Goal: Transaction & Acquisition: Purchase product/service

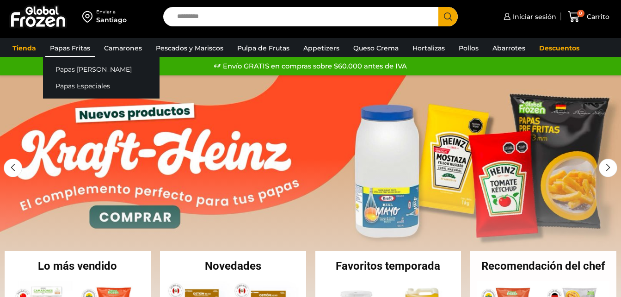
click at [66, 43] on link "Papas Fritas" at bounding box center [69, 48] width 49 height 18
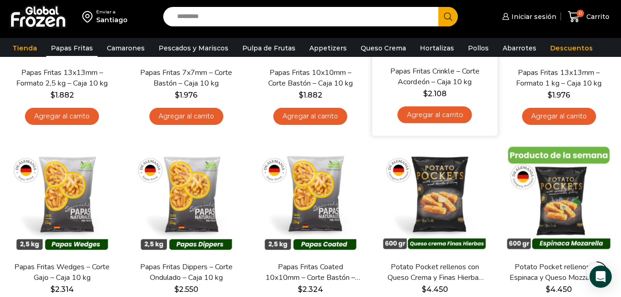
scroll to position [231, 0]
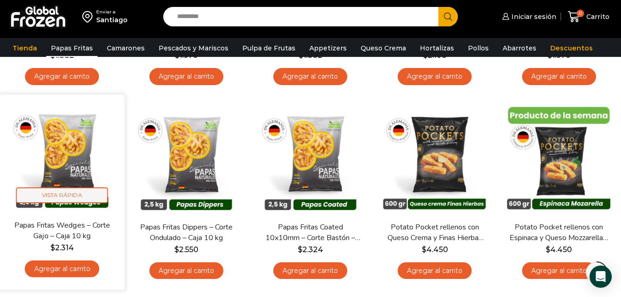
click at [78, 193] on span "Vista Rápida" at bounding box center [62, 195] width 92 height 16
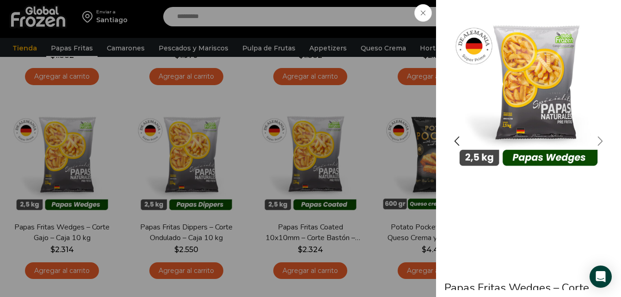
click at [600, 141] on div "Next slide" at bounding box center [600, 141] width 23 height 23
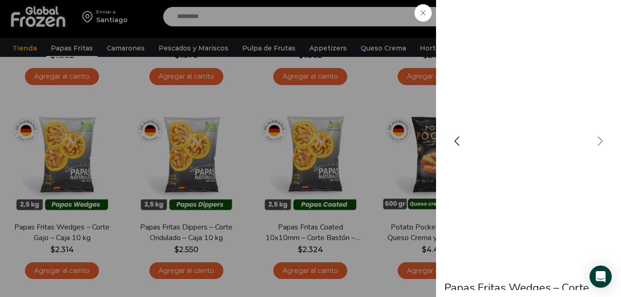
click at [600, 141] on div "Next slide" at bounding box center [600, 141] width 23 height 23
click at [455, 144] on div "Previous slide" at bounding box center [456, 141] width 23 height 23
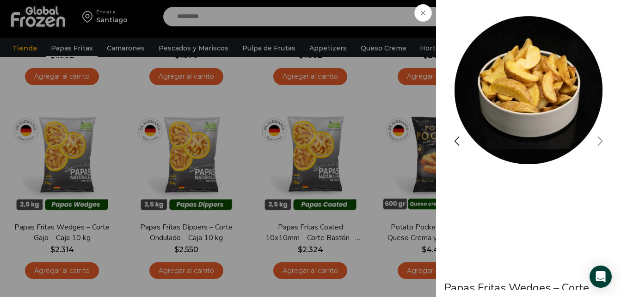
click at [598, 139] on div "Next slide" at bounding box center [600, 141] width 23 height 23
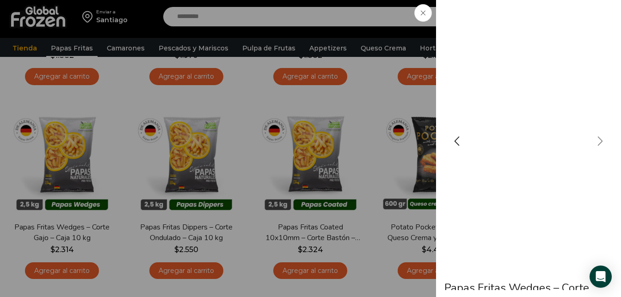
click at [598, 139] on div "Next slide" at bounding box center [600, 141] width 23 height 23
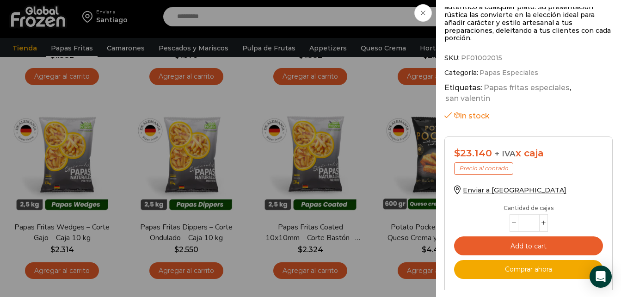
scroll to position [517, 0]
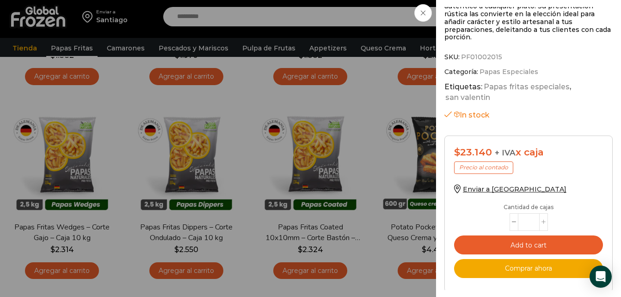
click at [543, 213] on span at bounding box center [543, 222] width 9 height 18
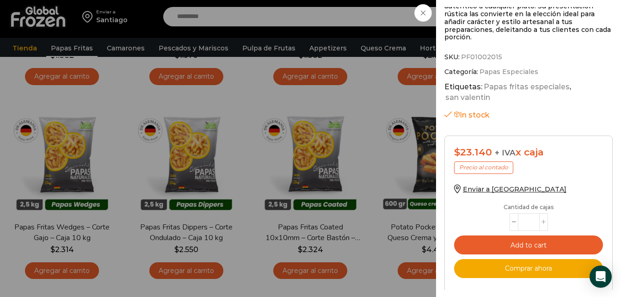
click at [543, 213] on span at bounding box center [543, 222] width 9 height 18
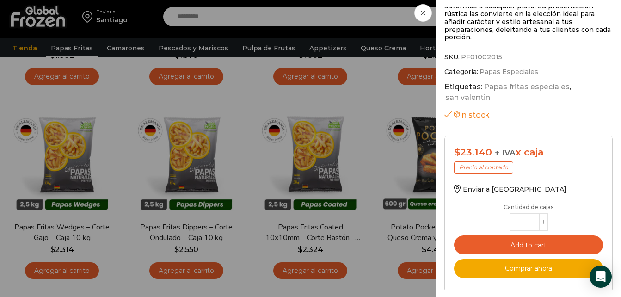
click at [543, 213] on span at bounding box center [543, 222] width 9 height 18
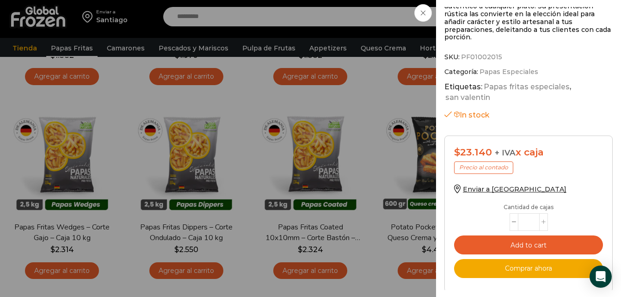
click at [543, 213] on span at bounding box center [543, 222] width 9 height 18
click at [514, 220] on icon at bounding box center [514, 222] width 4 height 4
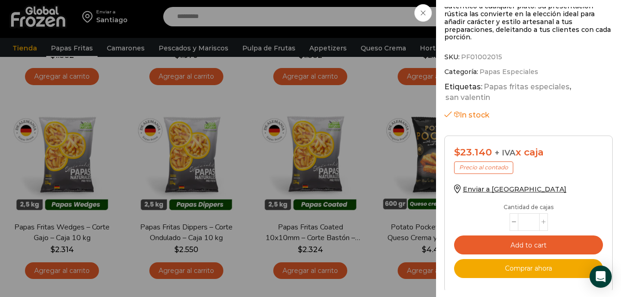
click at [542, 220] on icon at bounding box center [544, 222] width 4 height 4
type input "**"
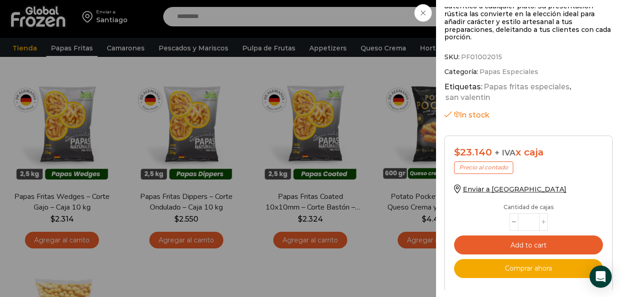
scroll to position [278, 0]
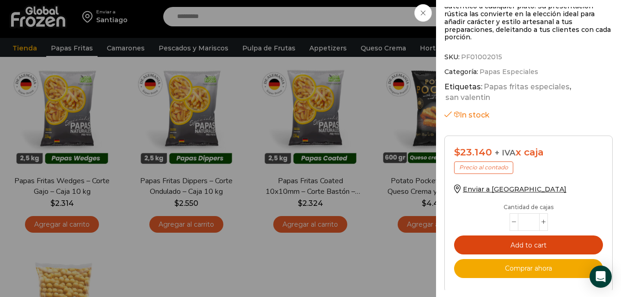
click at [561, 235] on button "Add to cart" at bounding box center [528, 244] width 149 height 19
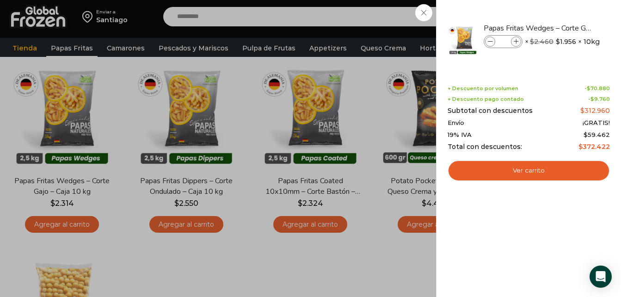
click at [566, 13] on div "16 Carrito 16 16 Shopping Cart" at bounding box center [589, 17] width 46 height 22
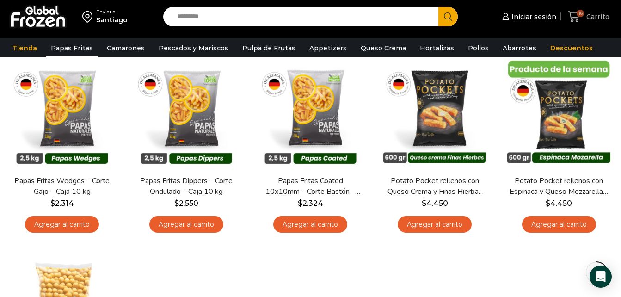
click at [578, 15] on span "16" at bounding box center [580, 13] width 7 height 7
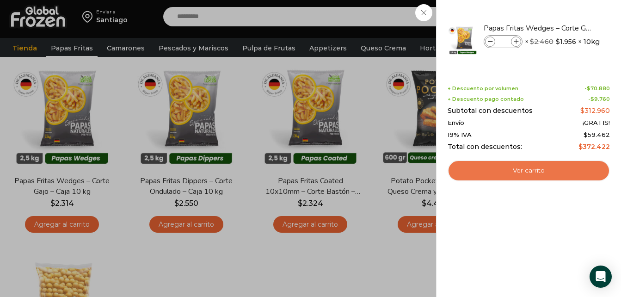
click at [545, 173] on link "Ver carrito" at bounding box center [529, 170] width 162 height 21
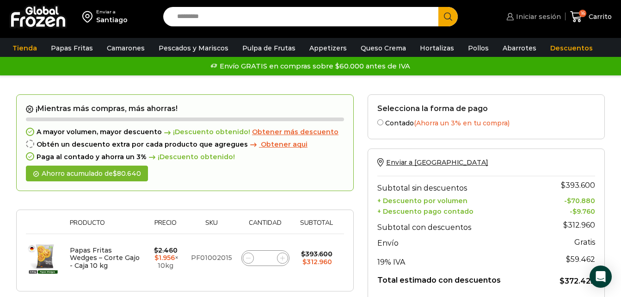
click at [535, 14] on span "Iniciar sesión" at bounding box center [537, 16] width 47 height 9
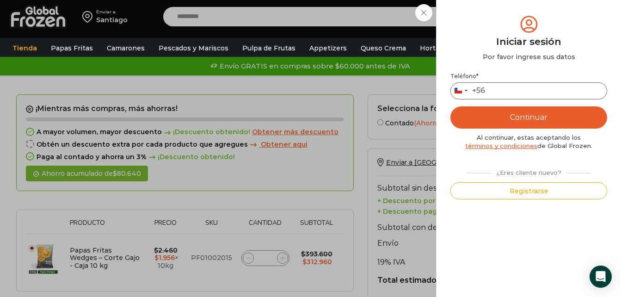
click at [531, 88] on input "Teléfono *" at bounding box center [528, 90] width 157 height 17
click at [527, 113] on button "Continuar" at bounding box center [528, 117] width 157 height 22
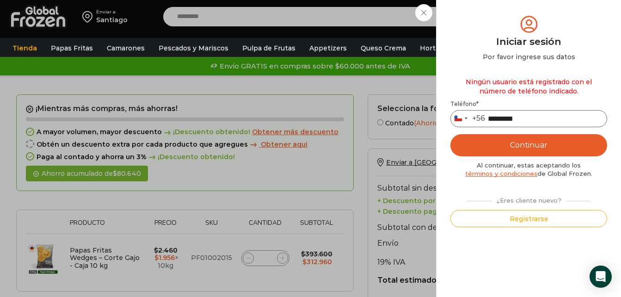
click at [552, 114] on input "*********" at bounding box center [528, 118] width 157 height 17
type input "*"
click at [504, 26] on div "Iniciar sesión Mi cuenta Login Register Iniciar sesión Por favor ingrese sus da…" at bounding box center [532, 16] width 56 height 19
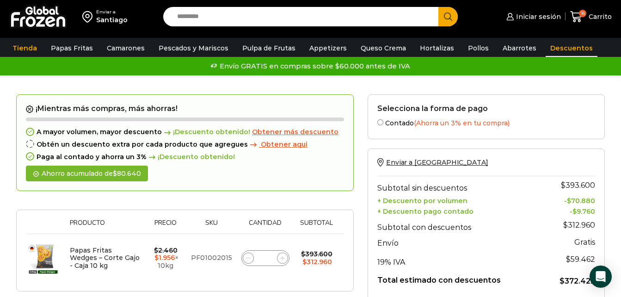
click at [556, 40] on link "Descuentos" at bounding box center [572, 48] width 52 height 18
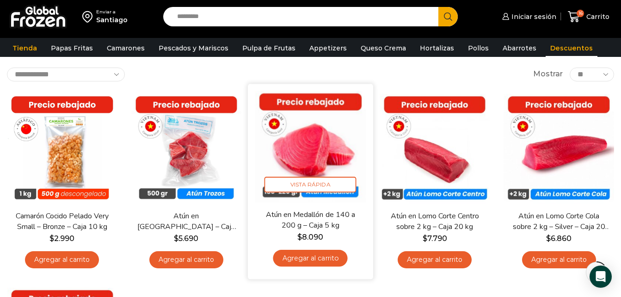
scroll to position [46, 0]
